Goal: Task Accomplishment & Management: Manage account settings

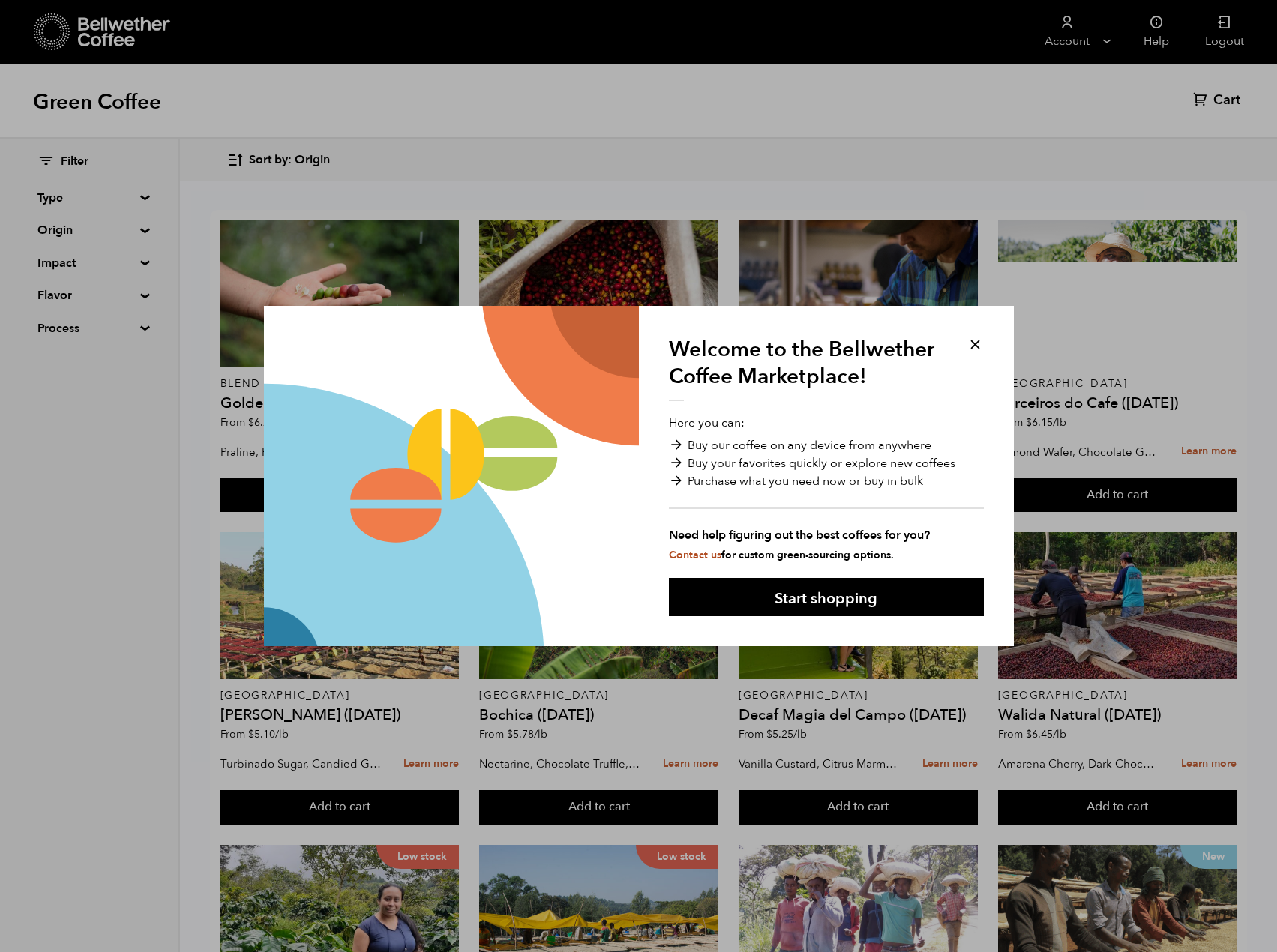
click at [975, 339] on button at bounding box center [976, 345] width 17 height 17
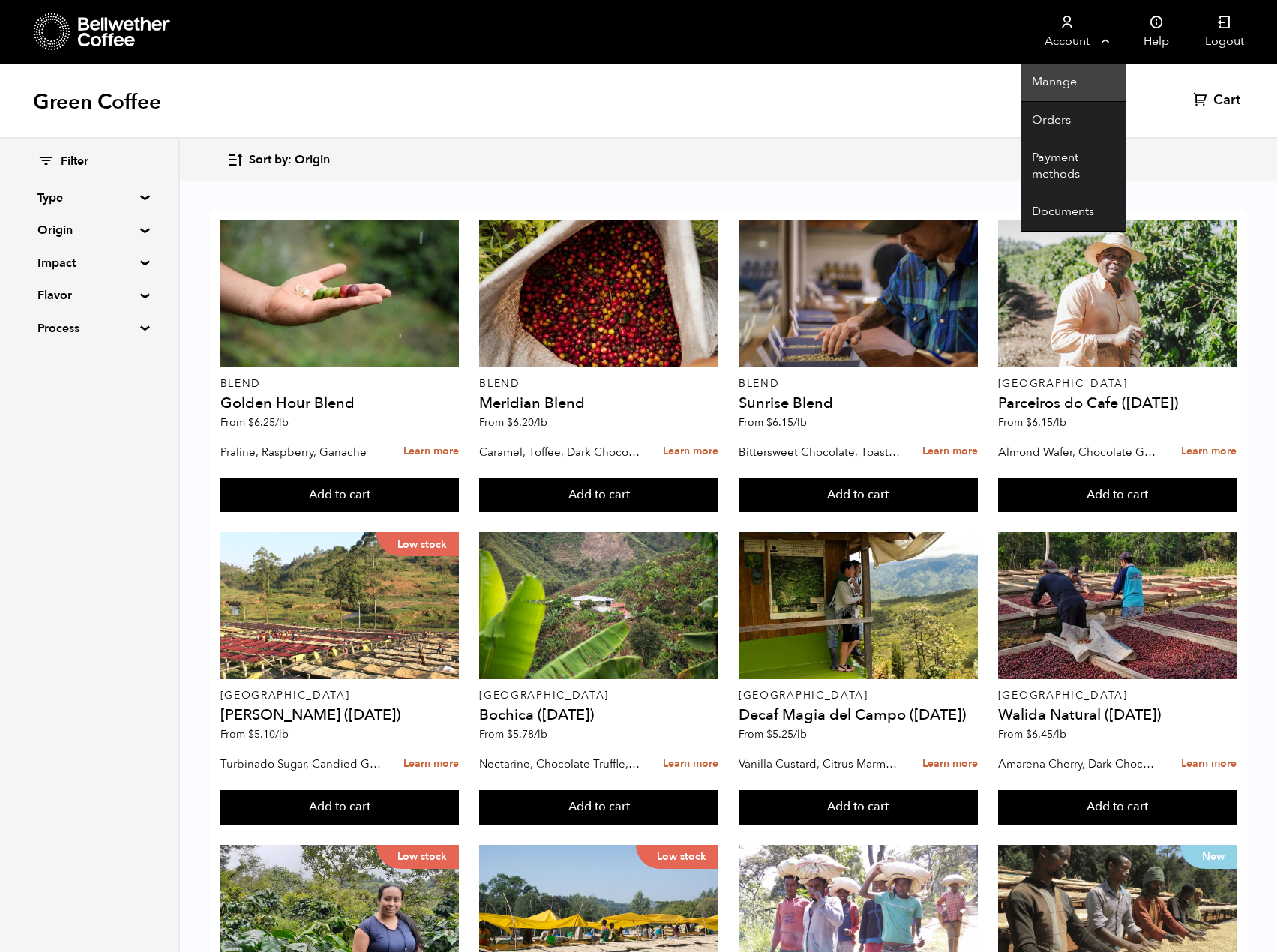
click at [1059, 93] on link "Manage" at bounding box center [1073, 82] width 105 height 38
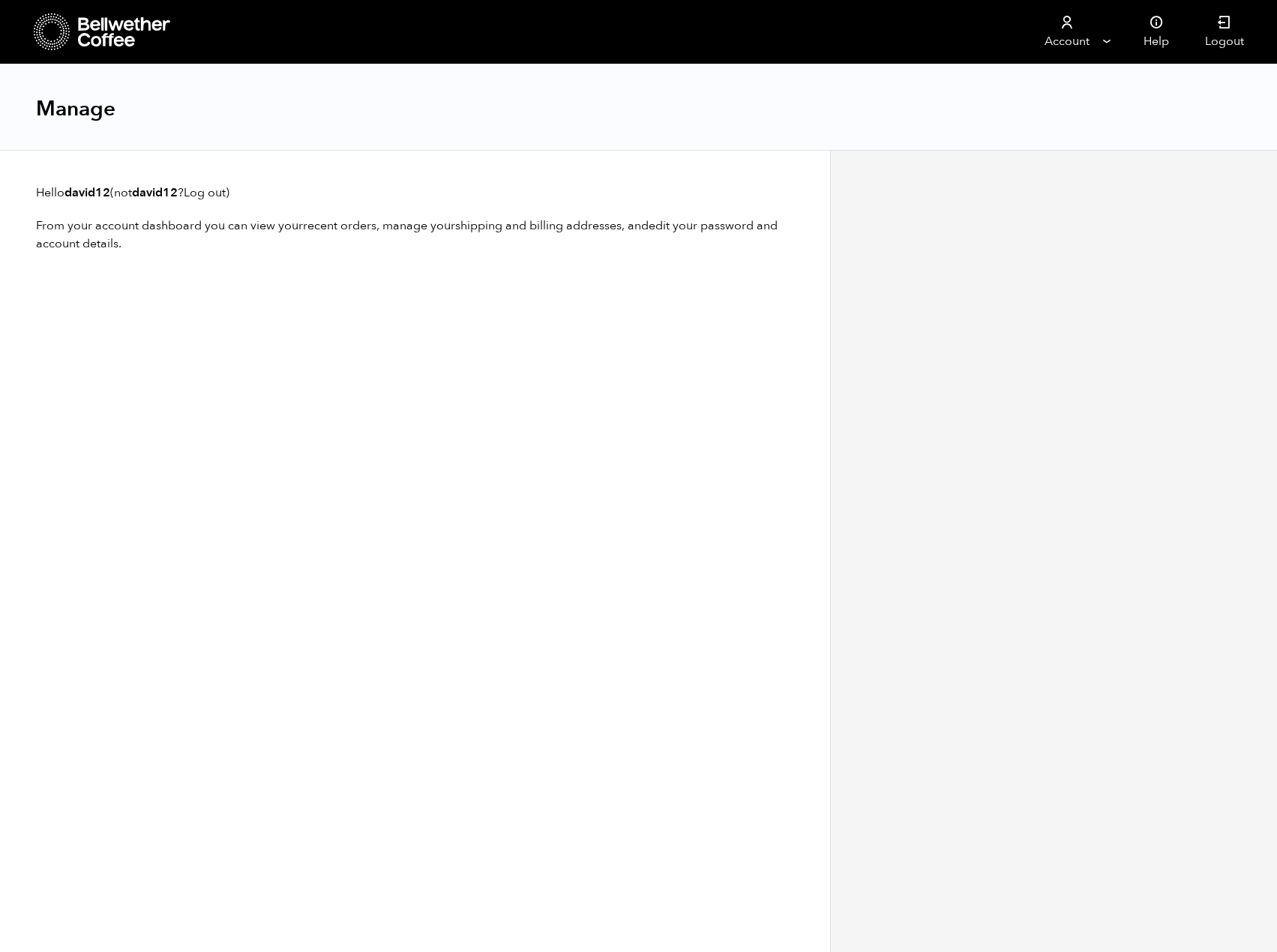
click at [66, 36] on icon at bounding box center [52, 32] width 36 height 38
